Goal: Transaction & Acquisition: Download file/media

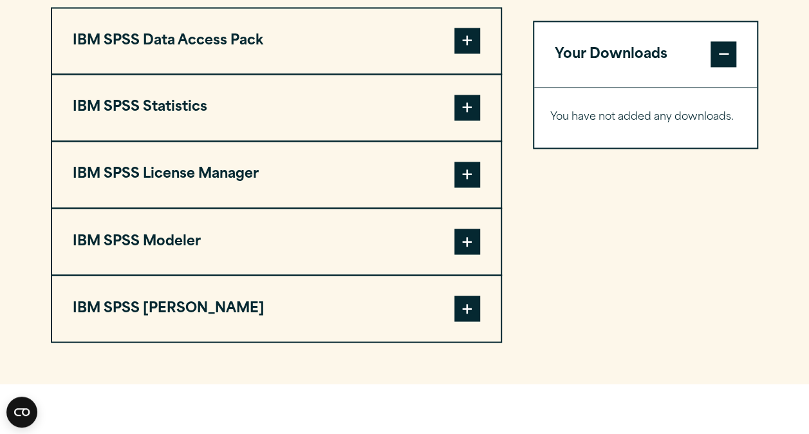
scroll to position [1030, 0]
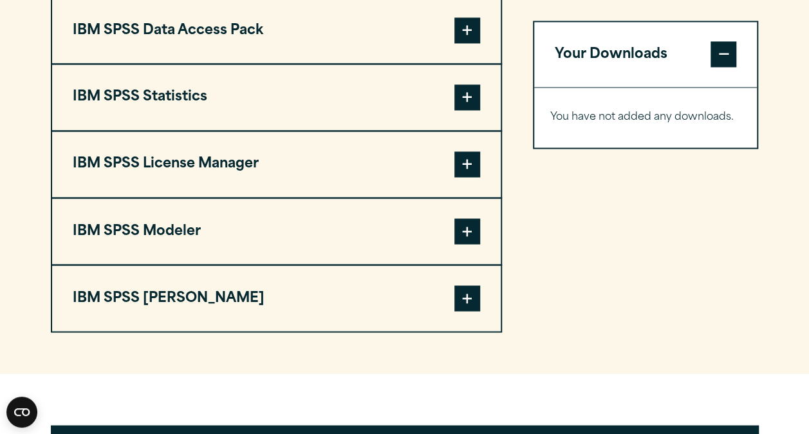
click at [461, 110] on span at bounding box center [467, 97] width 26 height 26
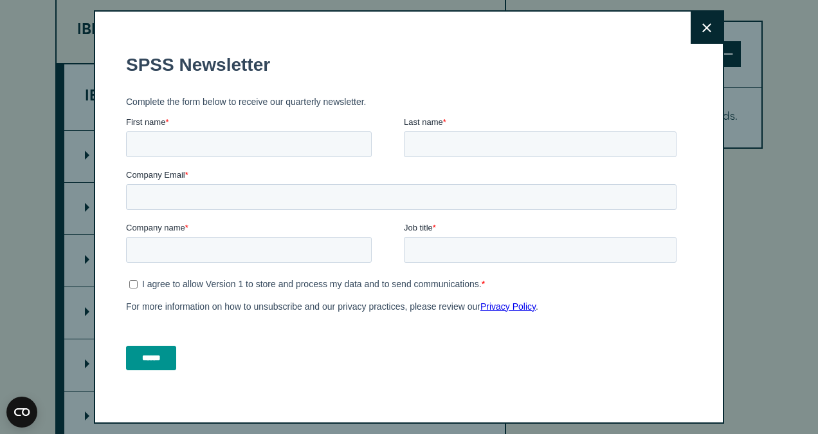
click at [691, 21] on button "Close" at bounding box center [707, 28] width 32 height 32
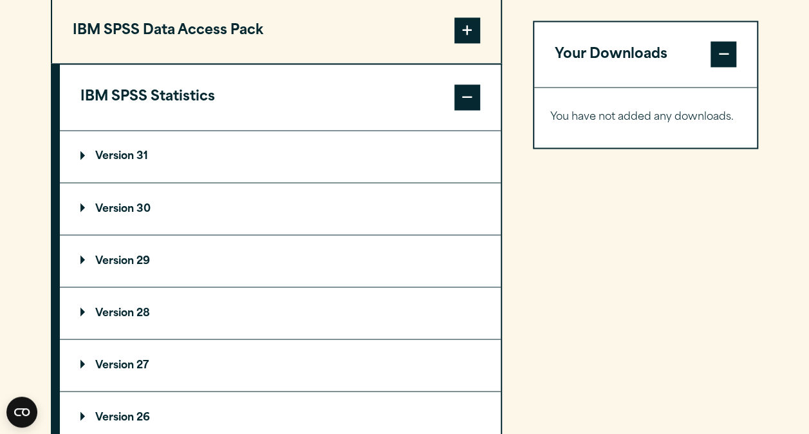
click at [149, 214] on p "Version 30" at bounding box center [115, 208] width 70 height 10
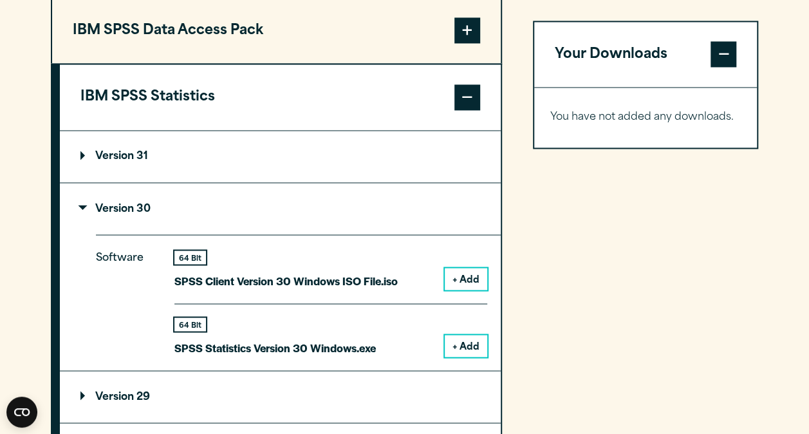
scroll to position [1094, 0]
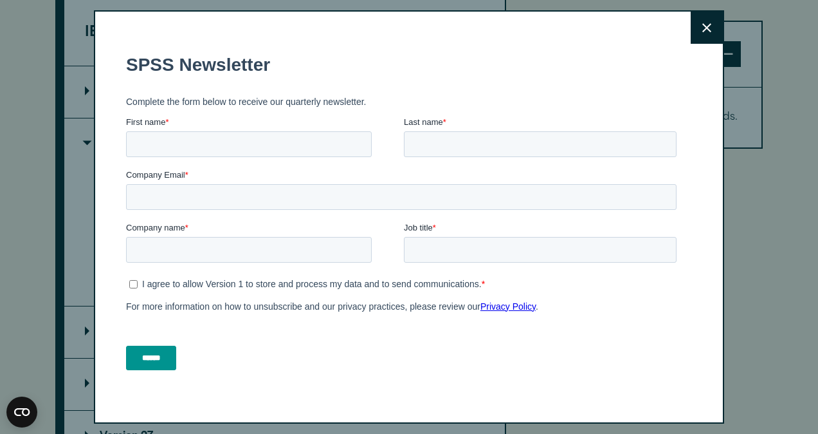
click at [691, 24] on button "Close" at bounding box center [707, 28] width 32 height 32
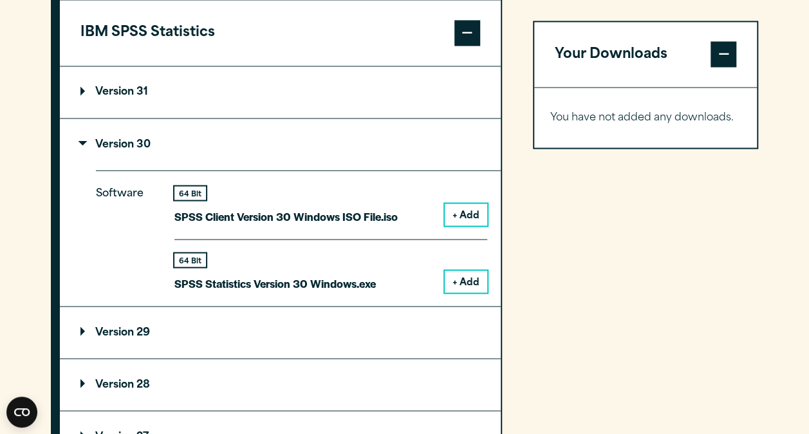
click at [463, 292] on button "+ Add" at bounding box center [466, 281] width 42 height 22
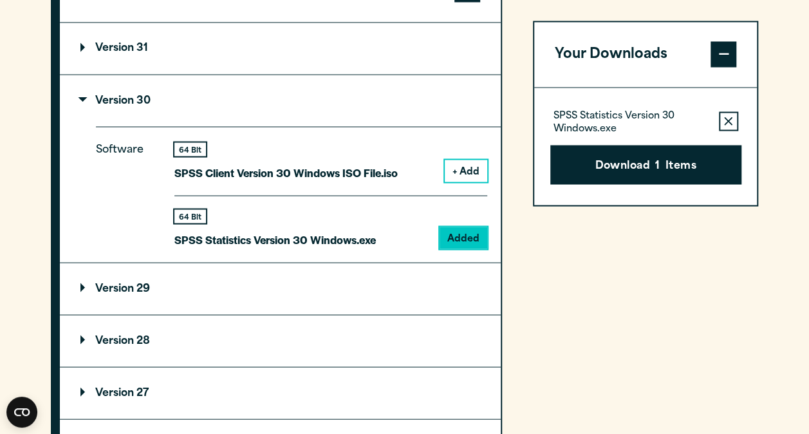
scroll to position [1157, 0]
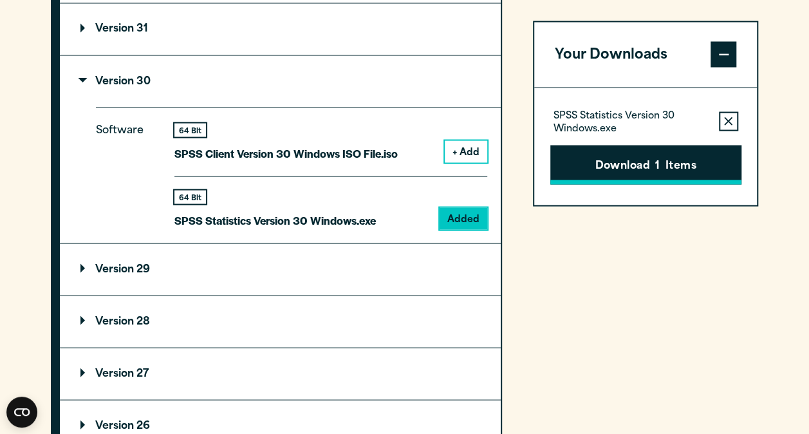
click at [659, 165] on span "1" at bounding box center [657, 166] width 5 height 17
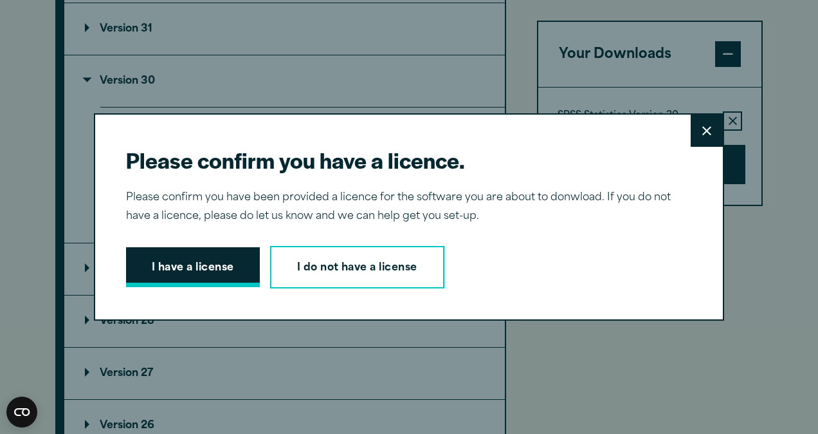
click at [179, 261] on button "I have a license" at bounding box center [193, 267] width 134 height 40
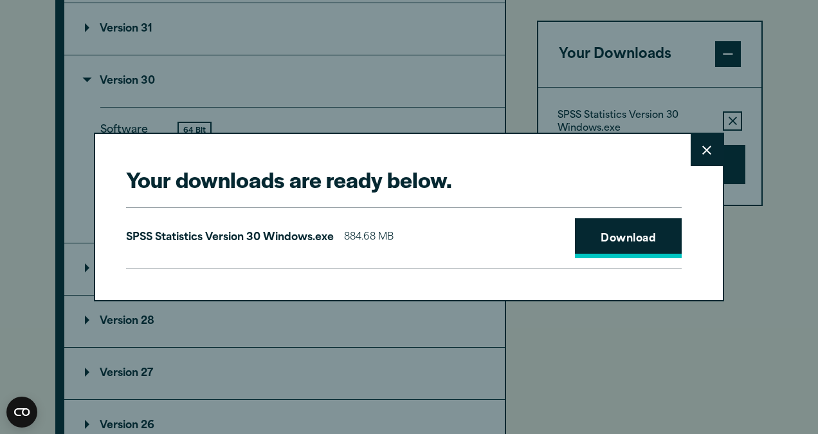
click at [608, 233] on link "Download" at bounding box center [628, 238] width 107 height 40
click at [704, 151] on icon at bounding box center [707, 150] width 9 height 10
